Goal: Navigation & Orientation: Find specific page/section

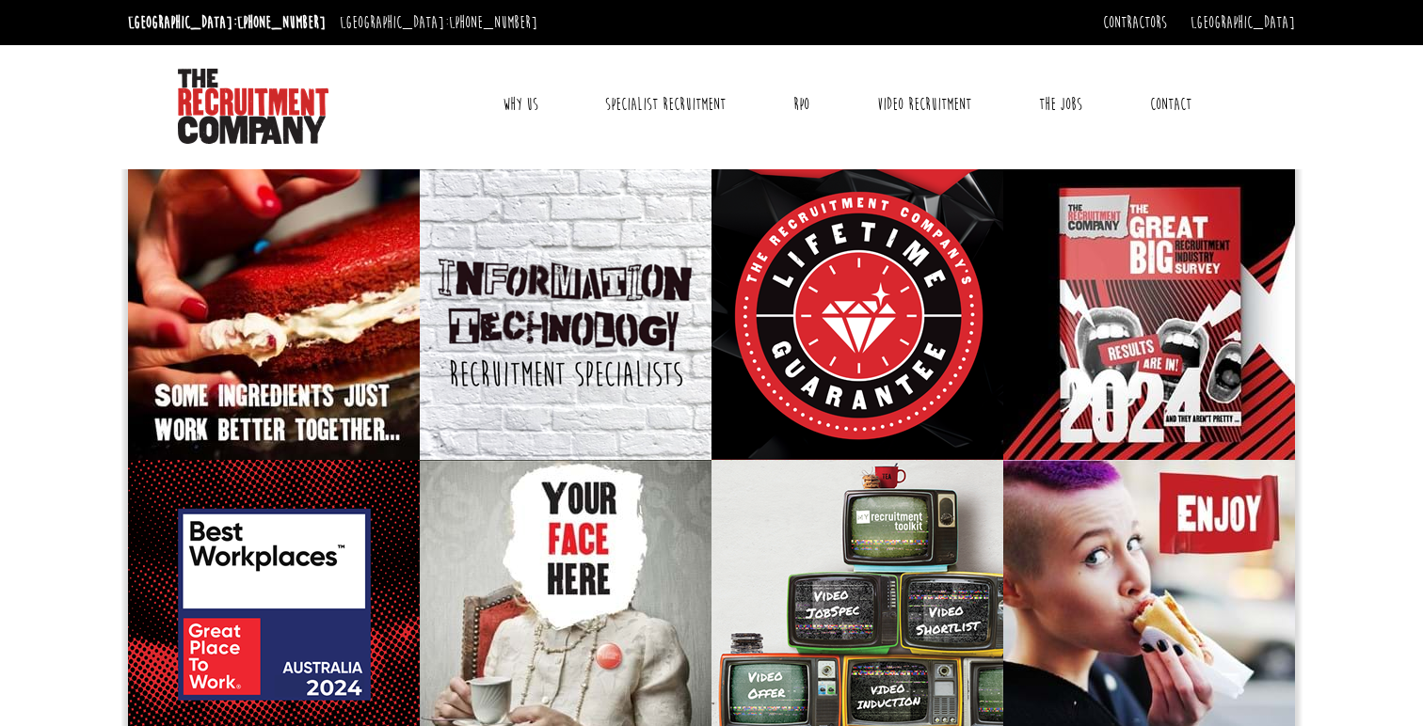
click at [504, 105] on link "Why Us" at bounding box center [520, 104] width 64 height 47
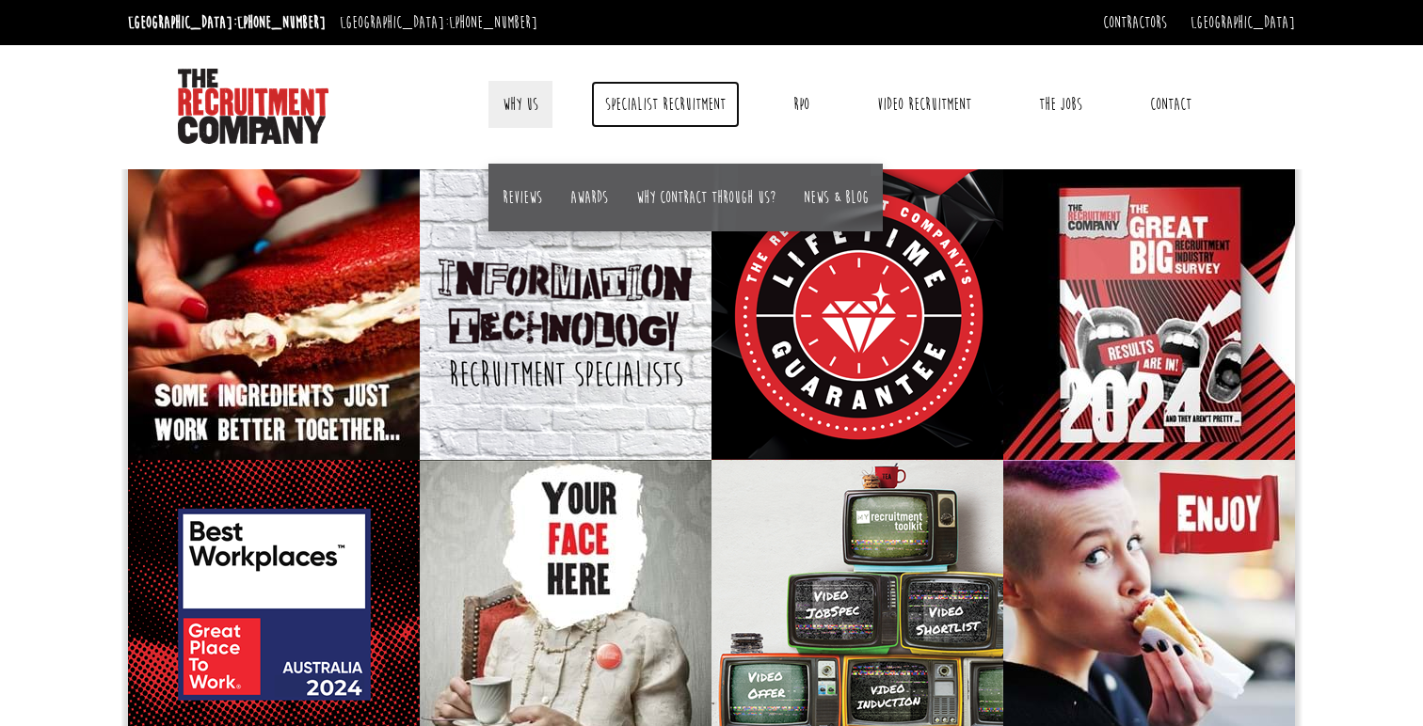
click at [679, 108] on link "Specialist Recruitment" at bounding box center [665, 104] width 149 height 47
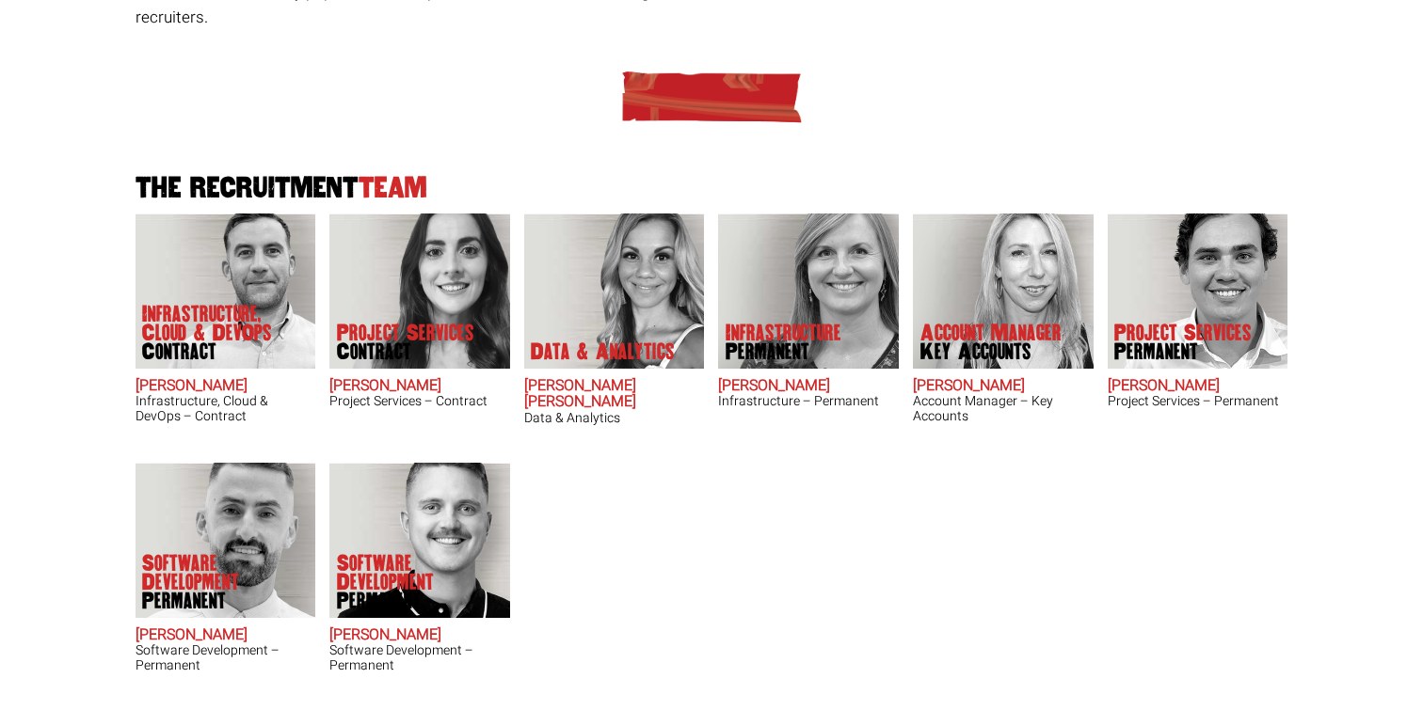
scroll to position [451, 0]
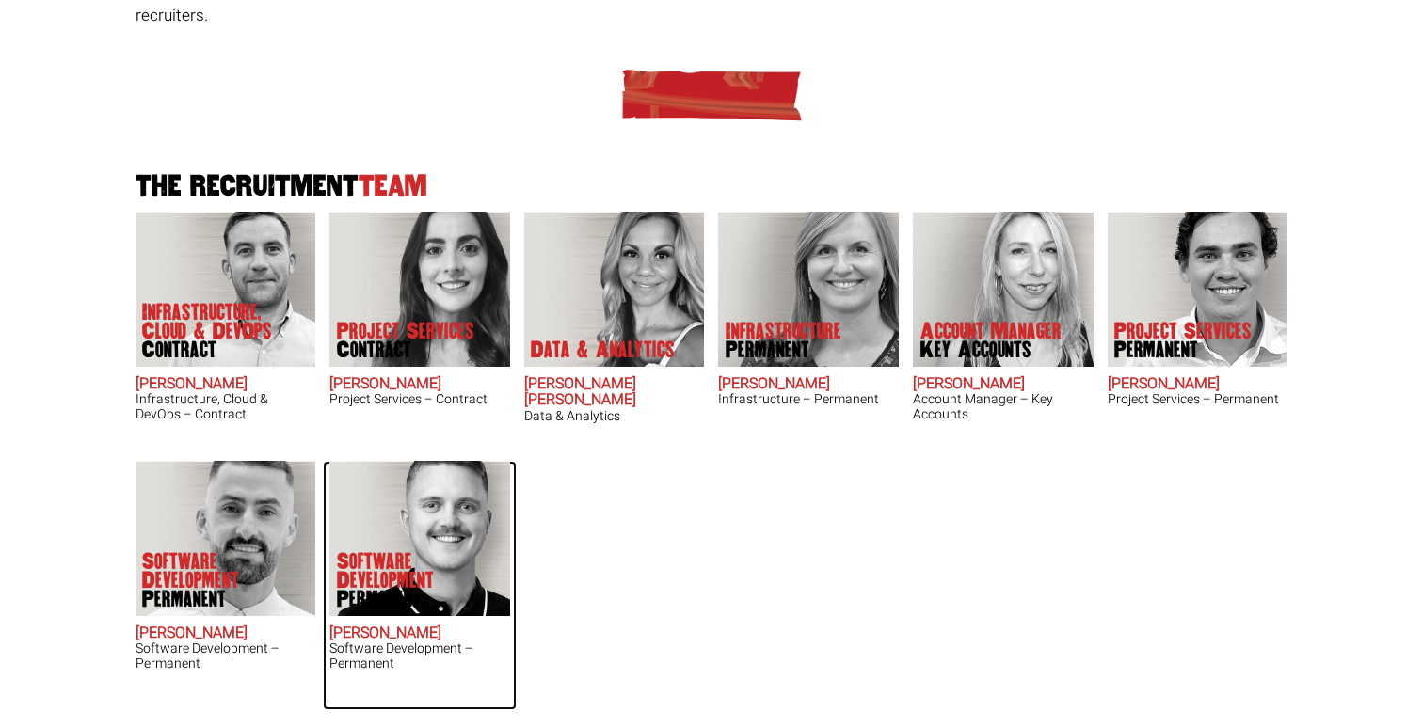
click at [371, 642] on h3 "Software Development – Permanent" at bounding box center [419, 656] width 181 height 29
click at [368, 519] on img at bounding box center [419, 538] width 181 height 155
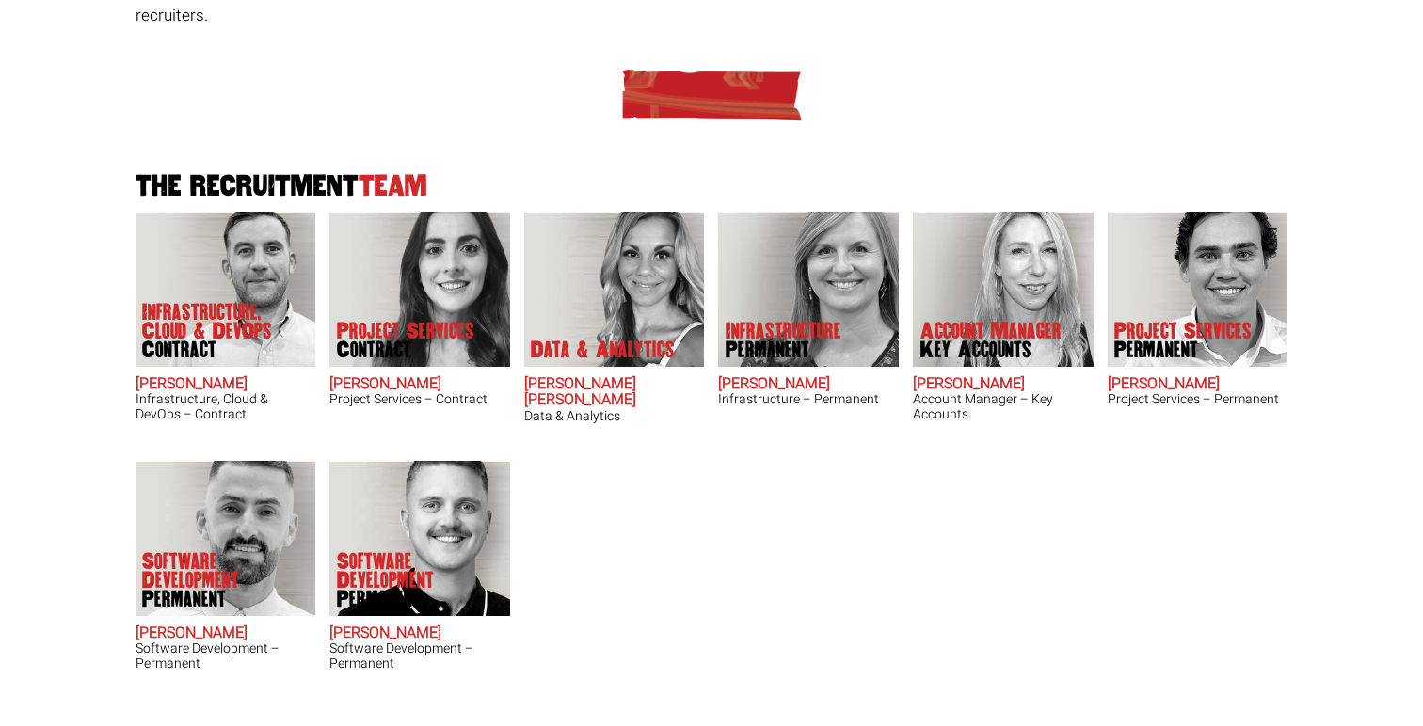
scroll to position [0, 0]
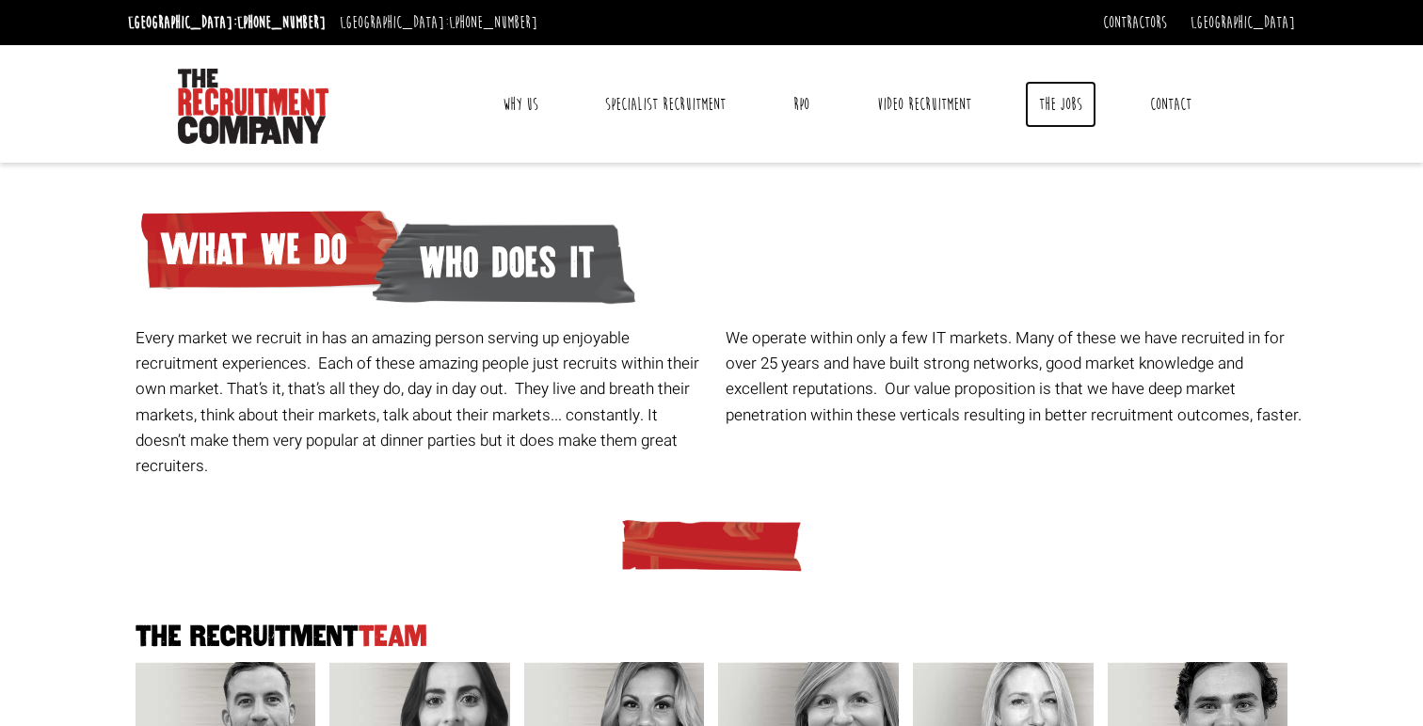
click at [1060, 103] on link "The Jobs" at bounding box center [1061, 104] width 72 height 47
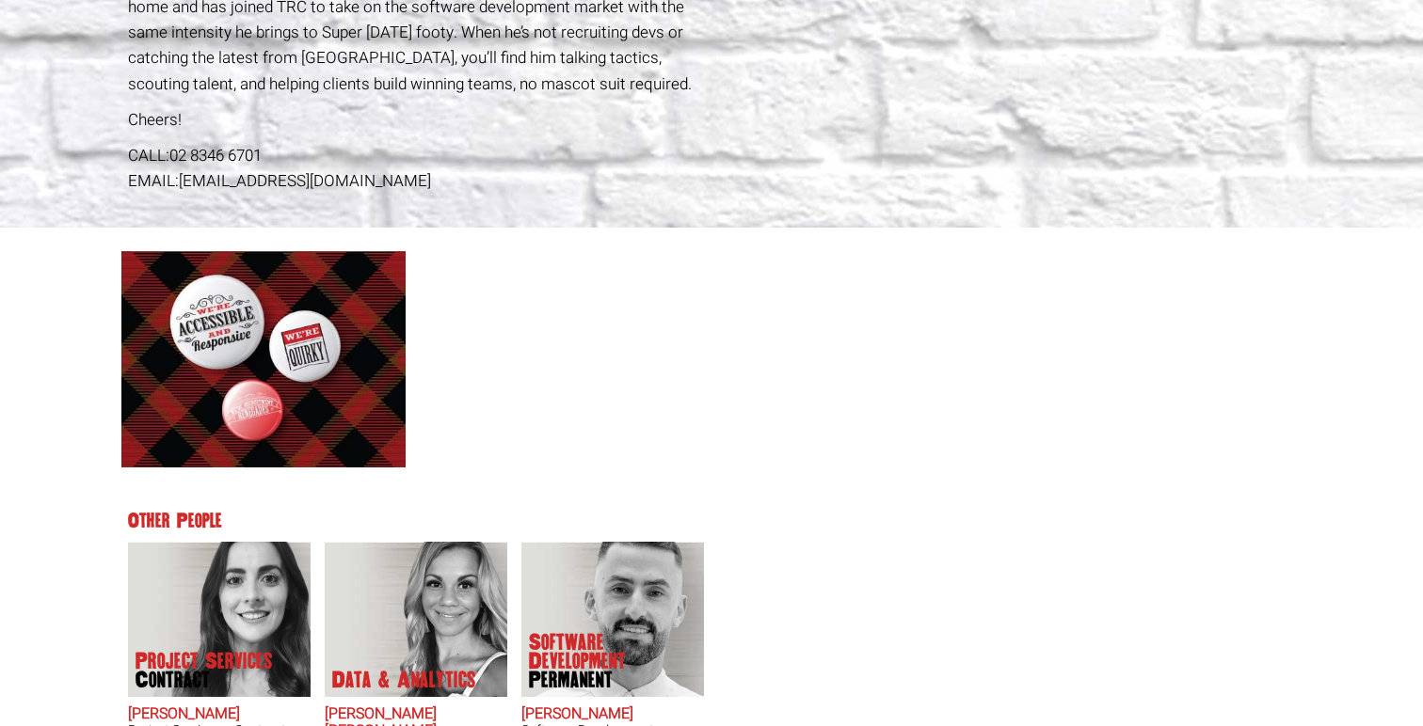
scroll to position [753, 0]
